Goal: Find specific page/section

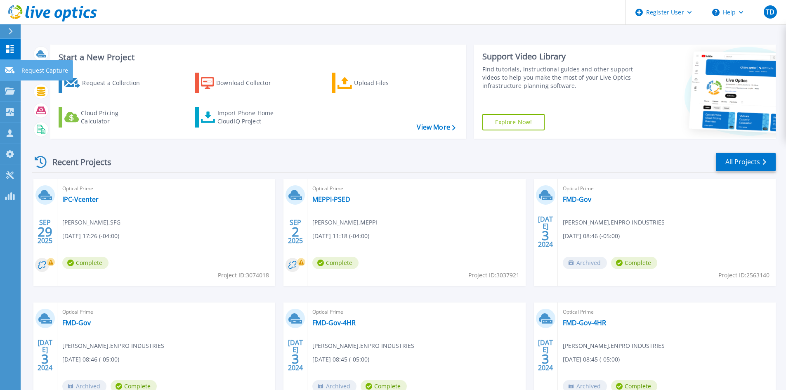
click at [19, 69] on link "Request Capture Request Capture" at bounding box center [10, 70] width 21 height 21
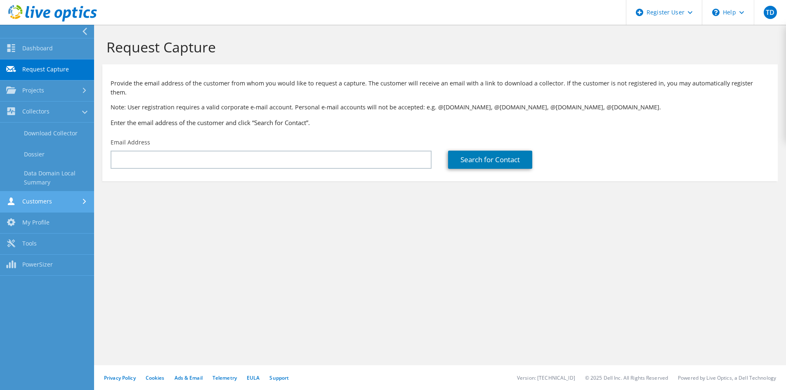
click at [44, 206] on link "Customers" at bounding box center [47, 202] width 94 height 21
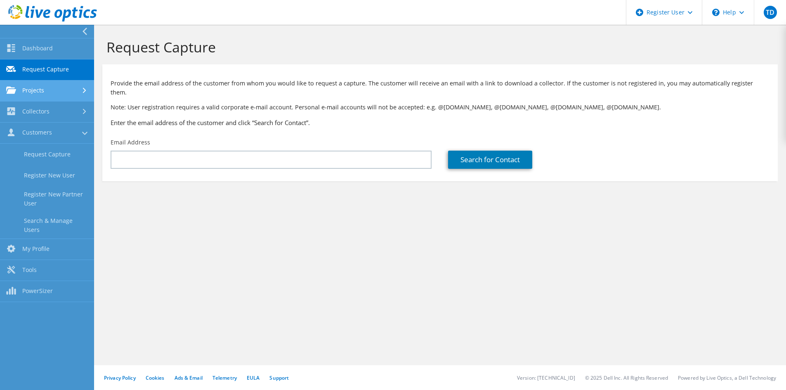
click at [36, 88] on link "Projects" at bounding box center [47, 91] width 94 height 21
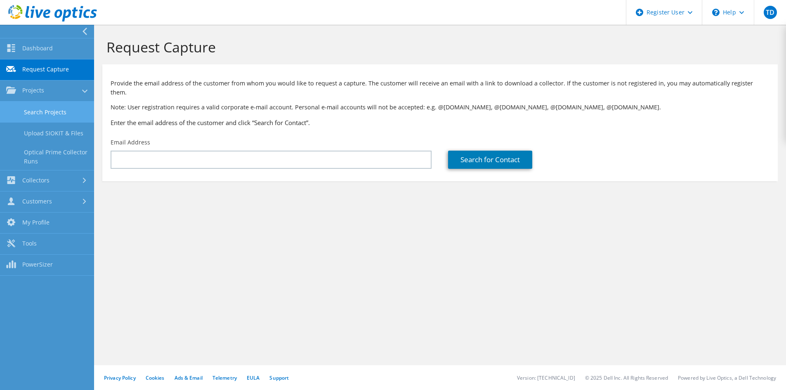
click at [40, 108] on link "Search Projects" at bounding box center [47, 112] width 94 height 21
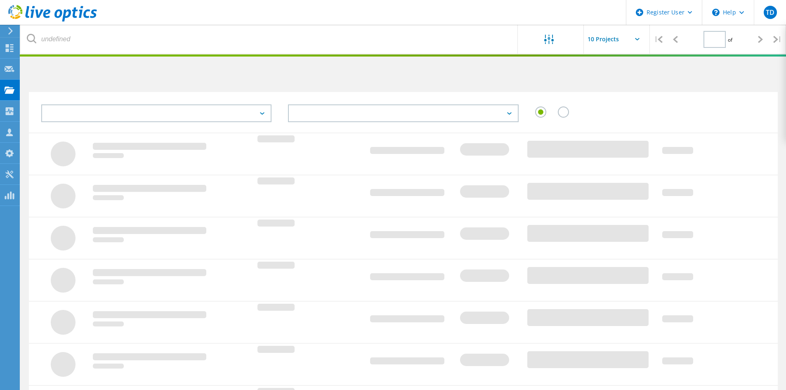
type input "1"
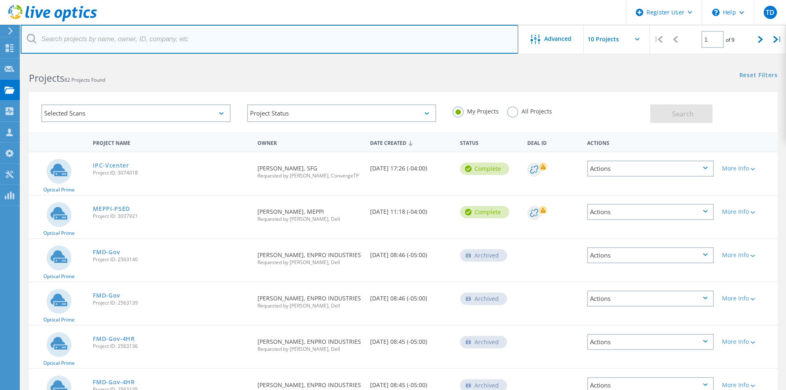
click at [198, 47] on input "text" at bounding box center [270, 39] width 498 height 29
click at [182, 34] on input "text" at bounding box center [270, 39] width 498 height 29
paste input "[PERSON_NAME][EMAIL_ADDRESS][PERSON_NAME][DOMAIN_NAME]"
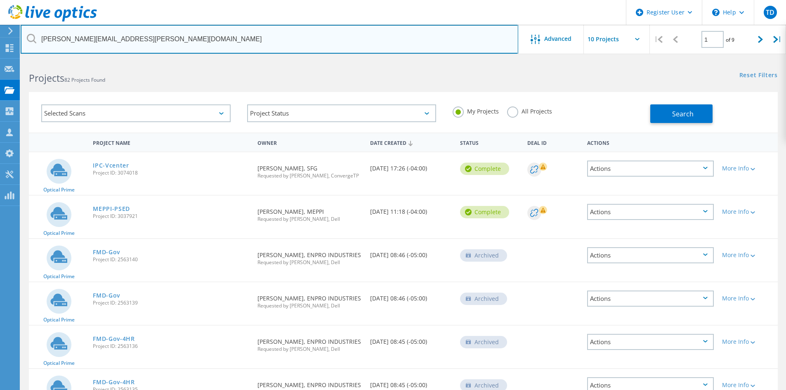
type input "[PERSON_NAME][EMAIL_ADDRESS][PERSON_NAME][DOMAIN_NAME]"
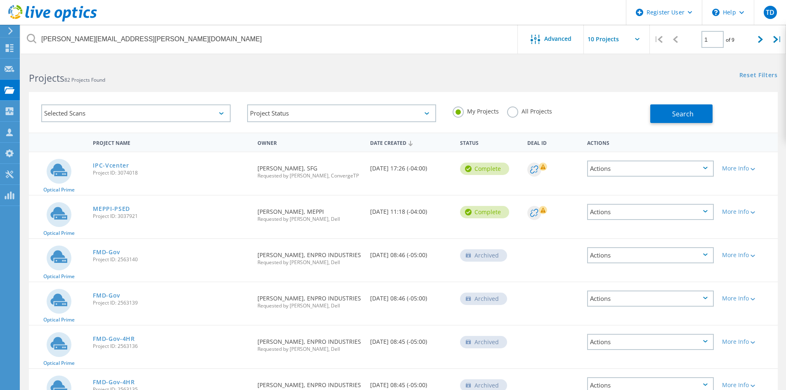
click at [510, 114] on label "All Projects" at bounding box center [529, 111] width 45 height 8
click at [0, 0] on input "All Projects" at bounding box center [0, 0] width 0 height 0
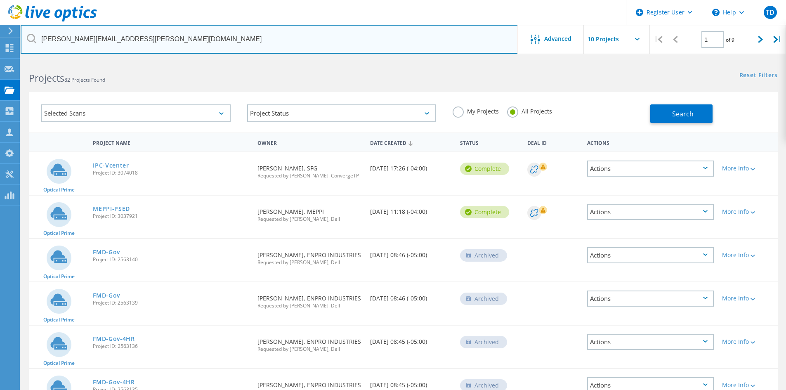
click at [272, 41] on input "[PERSON_NAME][EMAIL_ADDRESS][PERSON_NAME][DOMAIN_NAME]" at bounding box center [270, 39] width 498 height 29
